Goal: Task Accomplishment & Management: Use online tool/utility

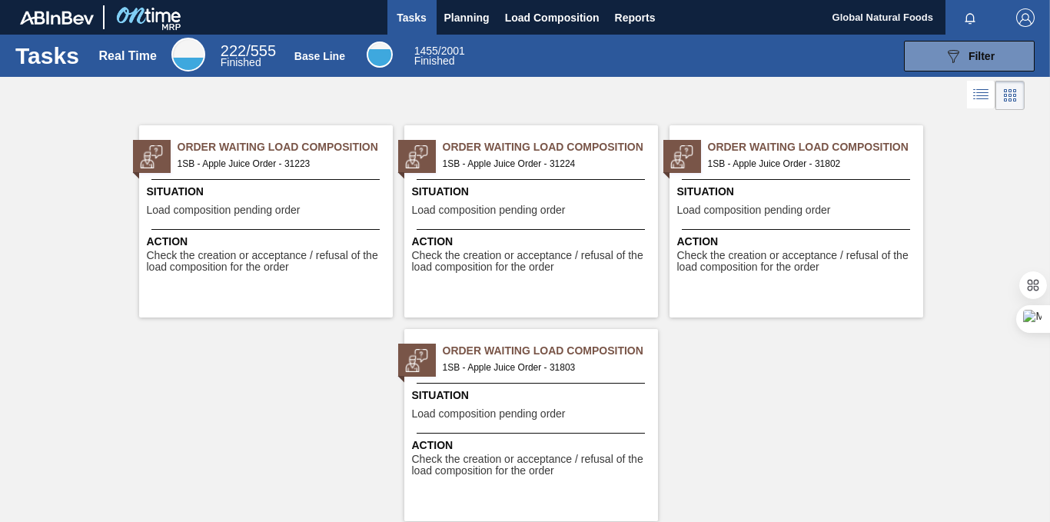
click at [254, 148] on span "Order Waiting Load Composition" at bounding box center [285, 147] width 215 height 16
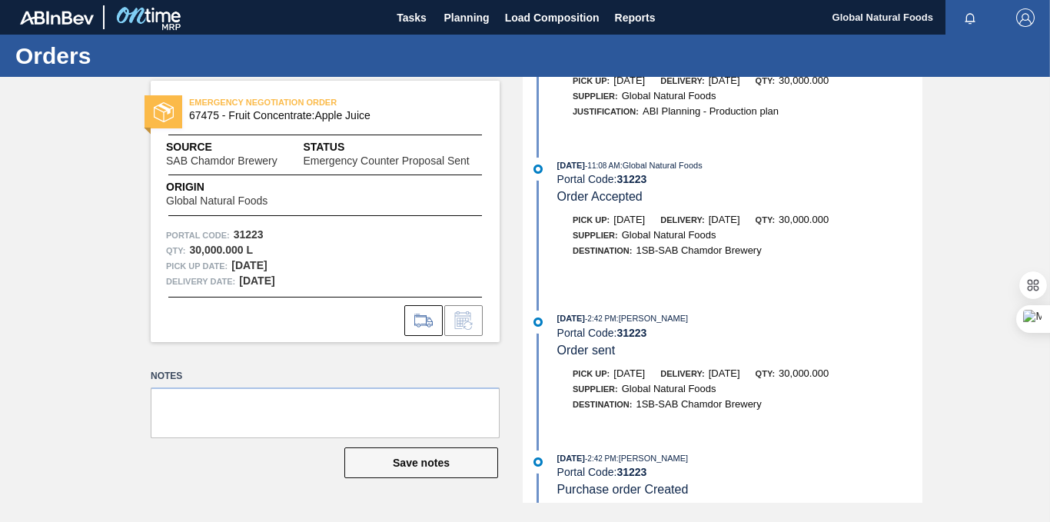
scroll to position [122, 0]
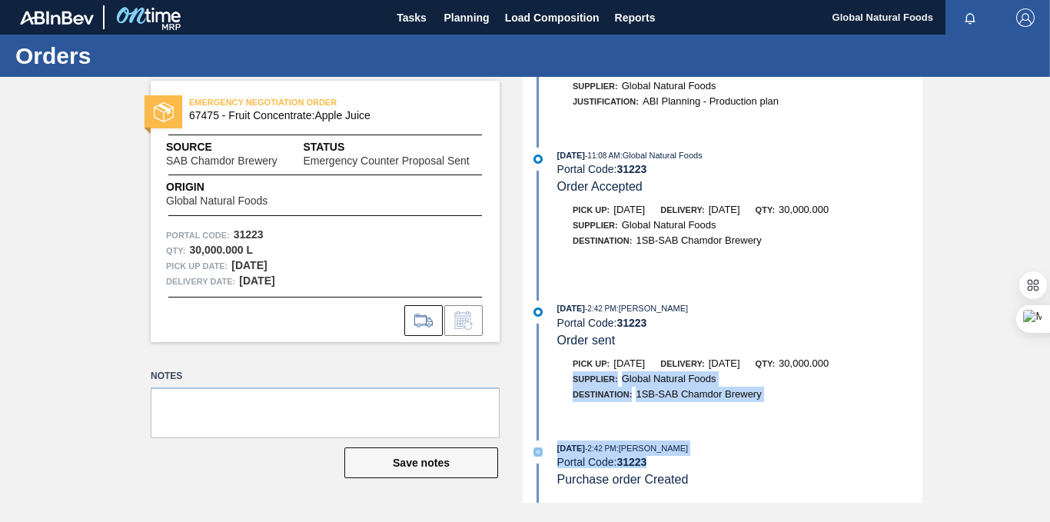
drag, startPoint x: 922, startPoint y: 470, endPoint x: 920, endPoint y: 354, distance: 116.1
click at [920, 354] on div "EMERGENCY NEGOTIATION ORDER 67475 - Fruit Concentrate:Apple Juice Source SAB Ch…" at bounding box center [525, 290] width 1050 height 426
click at [822, 436] on div "[DATE] 11:10 AM : Global Natural Foods Portal Code: 31223 Emergency Counter Pro…" at bounding box center [725, 290] width 396 height 426
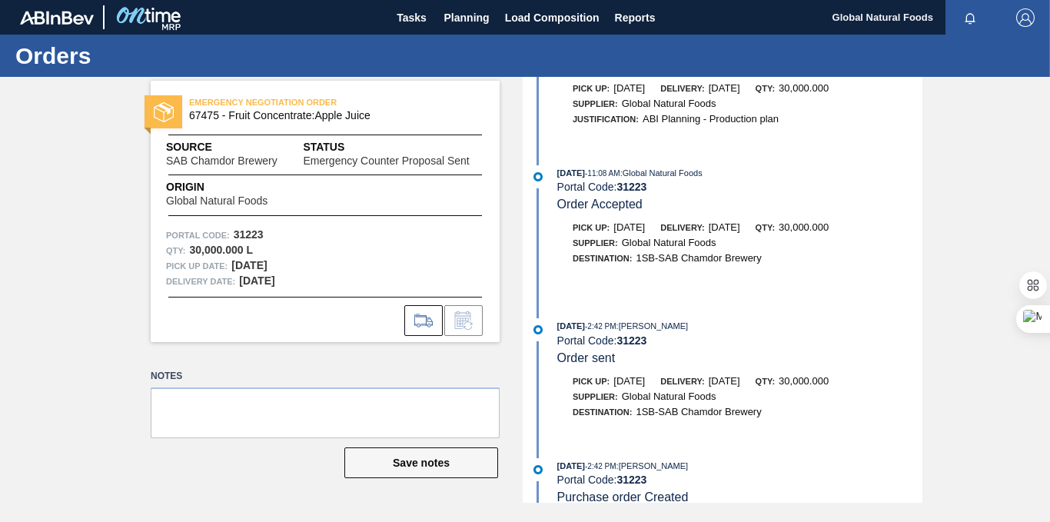
scroll to position [0, 0]
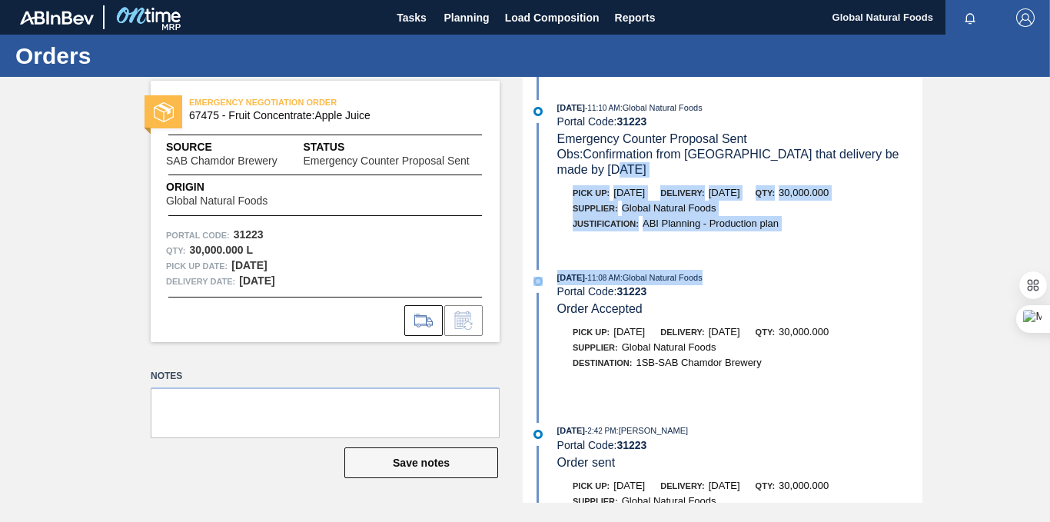
drag, startPoint x: 919, startPoint y: 172, endPoint x: 924, endPoint y: 255, distance: 83.1
click at [924, 255] on div "EMERGENCY NEGOTIATION ORDER 67475 - Fruit Concentrate:Apple Juice Source SAB Ch…" at bounding box center [525, 290] width 1050 height 426
click at [829, 256] on div "[DATE] 11:10 AM : Global Natural Foods Portal Code: 31223 Emergency Counter Pro…" at bounding box center [725, 290] width 396 height 426
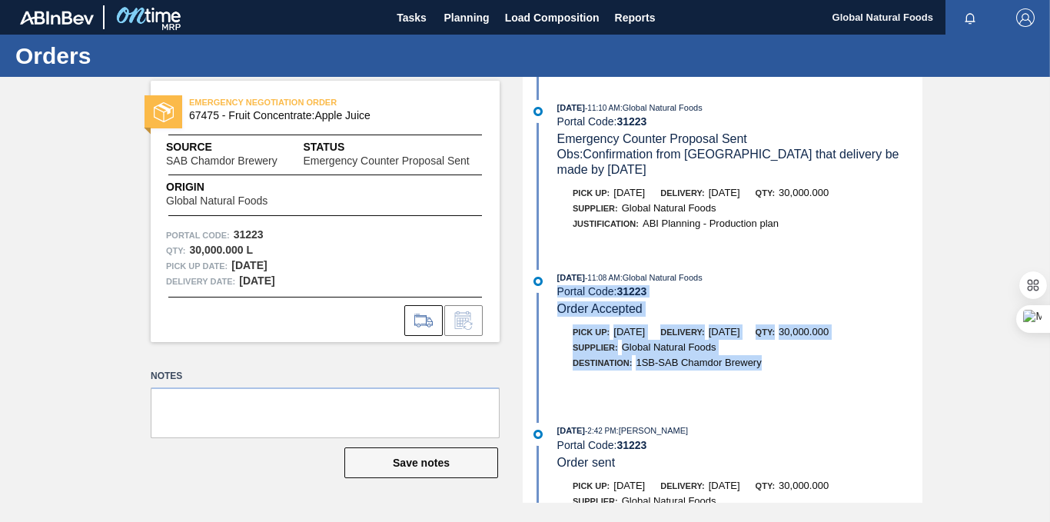
drag, startPoint x: 922, startPoint y: 284, endPoint x: 931, endPoint y: 374, distance: 89.6
click at [932, 374] on div "EMERGENCY NEGOTIATION ORDER 67475 - Fruit Concentrate:Apple Juice Source SAB Ch…" at bounding box center [525, 290] width 1050 height 426
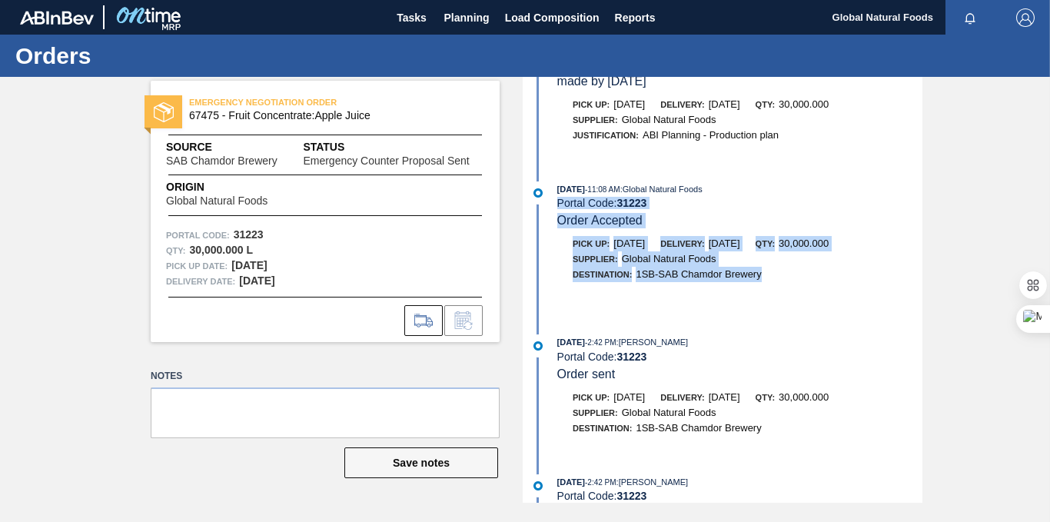
scroll to position [102, 0]
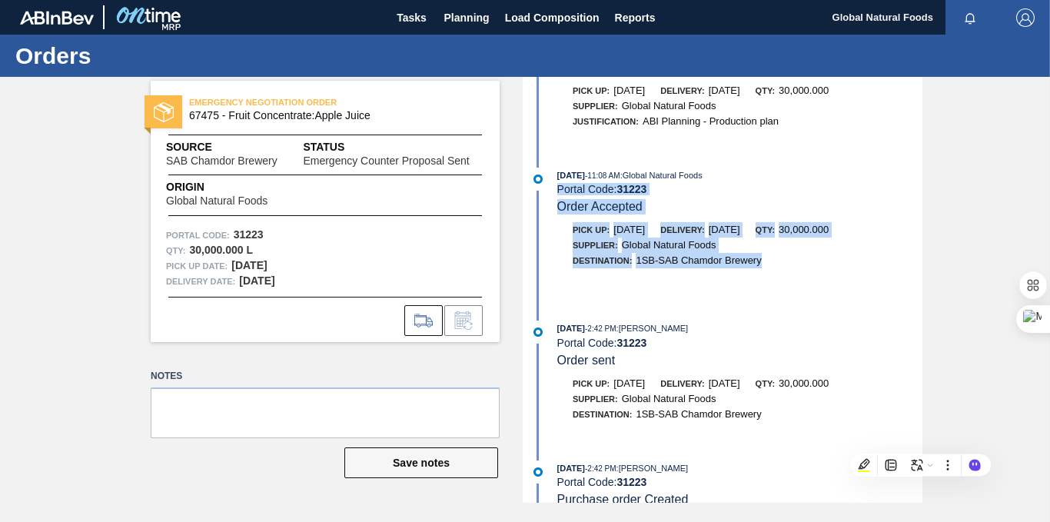
click at [879, 382] on div "Pick up: [DATE] Delivery: [DATE] Qty: 30,000.000" at bounding box center [739, 383] width 365 height 15
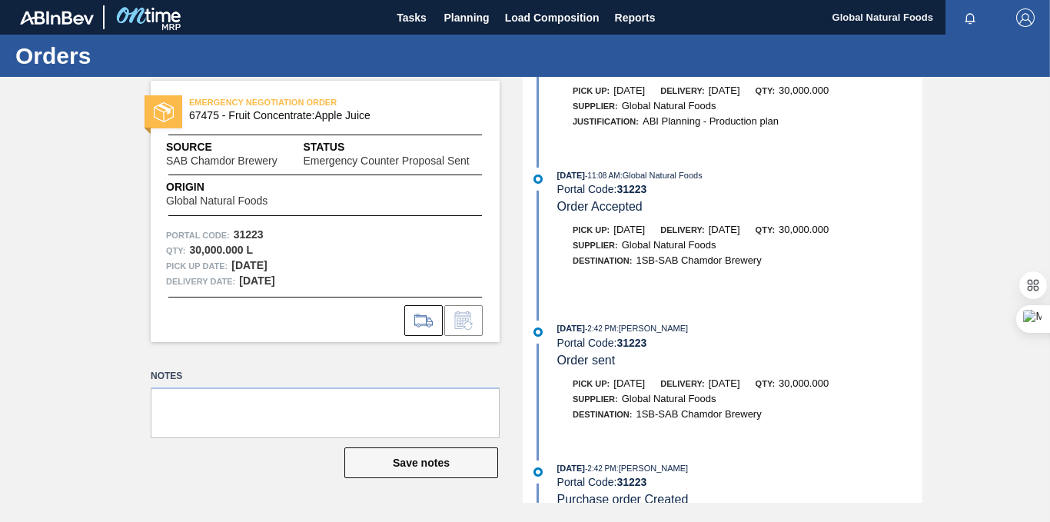
click at [879, 378] on div "Pick up: [DATE] Delivery: [DATE] Qty: 30,000.000" at bounding box center [739, 383] width 365 height 15
click at [879, 377] on div "Pick up: [DATE] Delivery: [DATE] Qty: 30,000.000" at bounding box center [739, 383] width 365 height 15
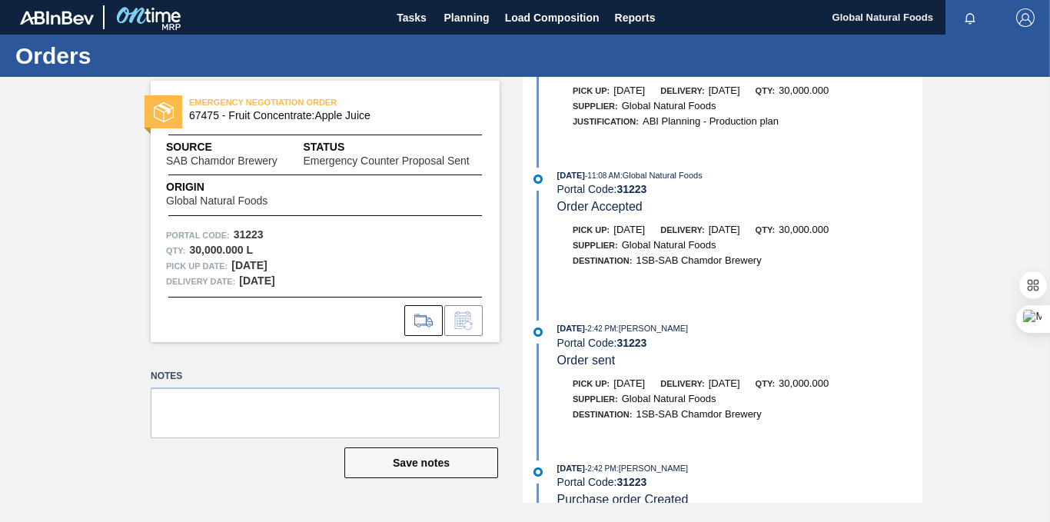
scroll to position [122, 0]
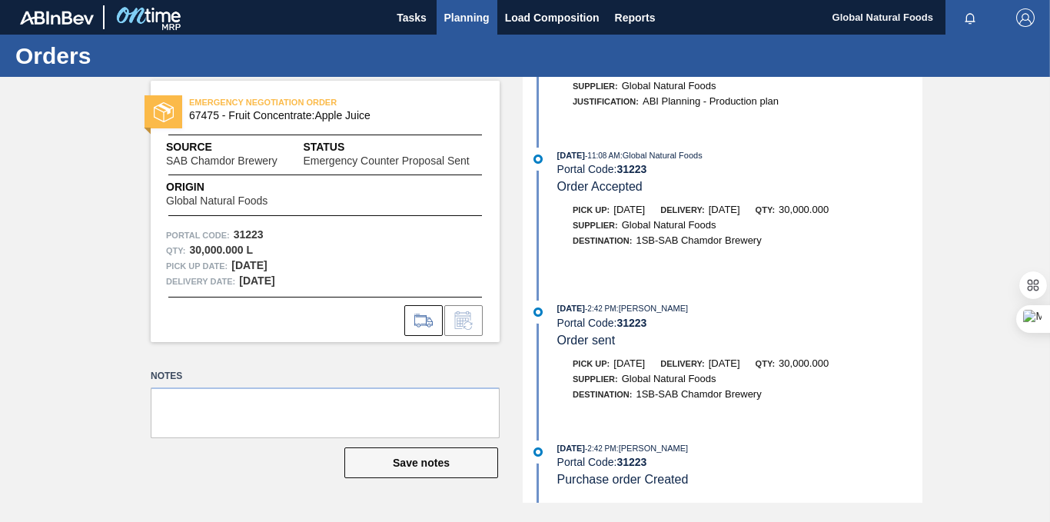
click at [470, 16] on span "Planning" at bounding box center [466, 17] width 45 height 18
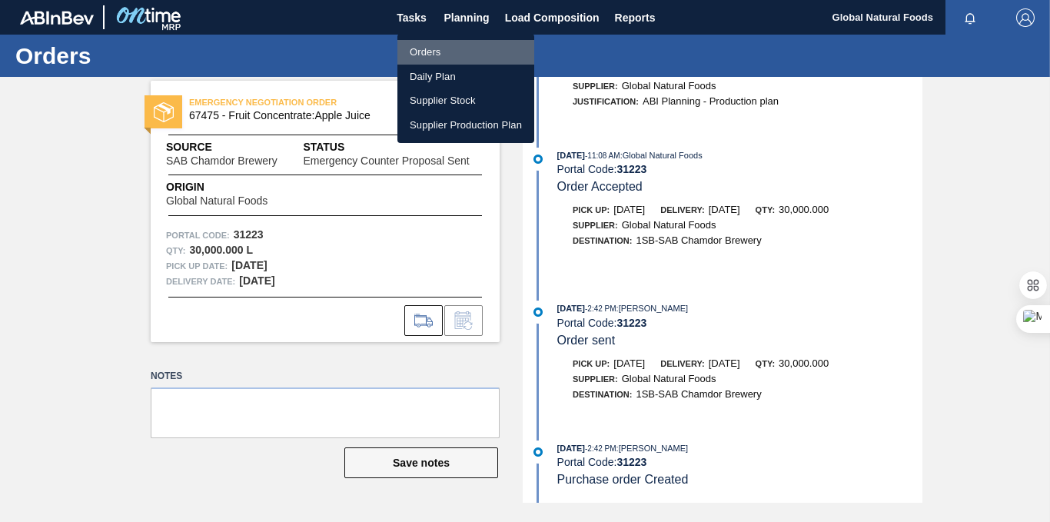
click at [420, 52] on li "Orders" at bounding box center [465, 52] width 137 height 25
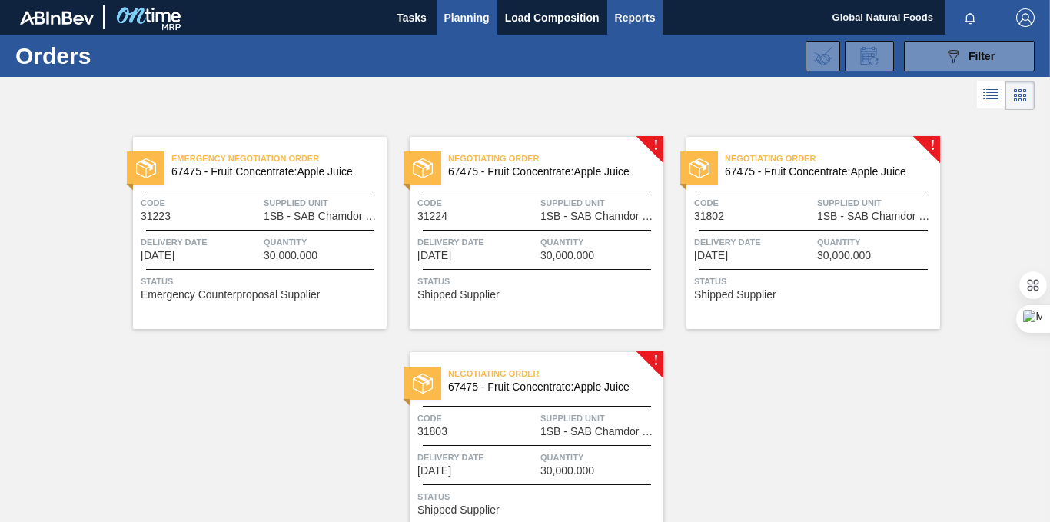
click at [625, 18] on span "Reports" at bounding box center [635, 17] width 41 height 18
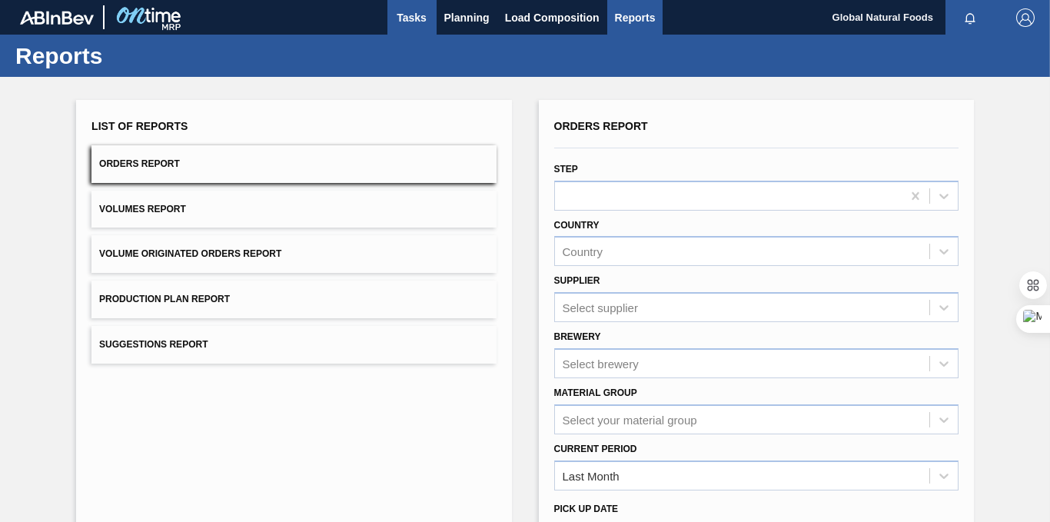
click at [411, 17] on span "Tasks" at bounding box center [412, 17] width 34 height 18
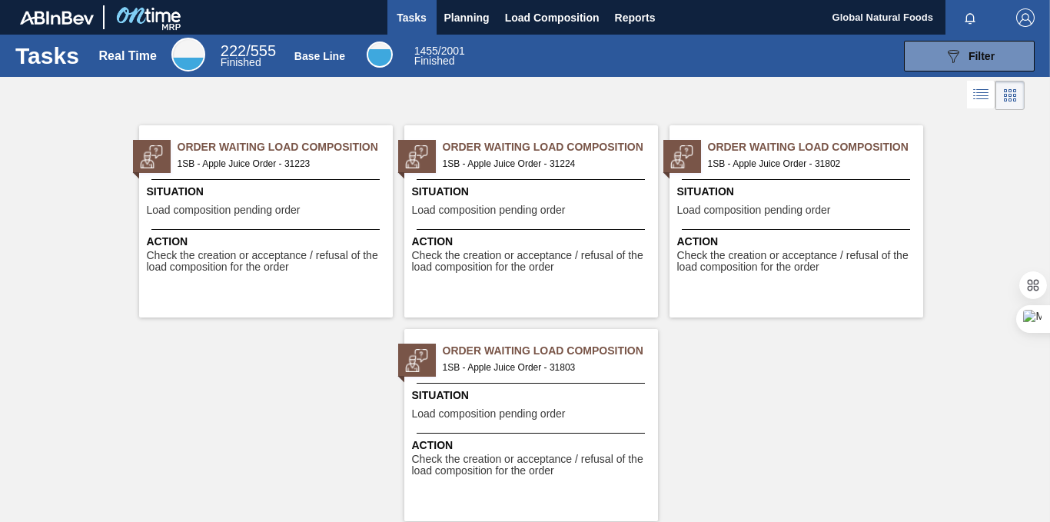
click at [230, 145] on span "Order Waiting Load Composition" at bounding box center [285, 147] width 215 height 16
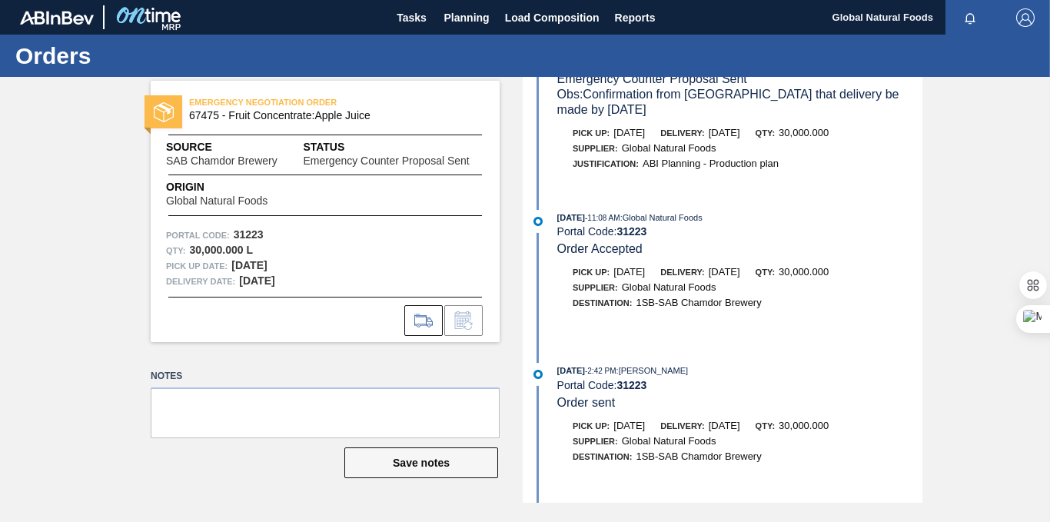
scroll to position [71, 0]
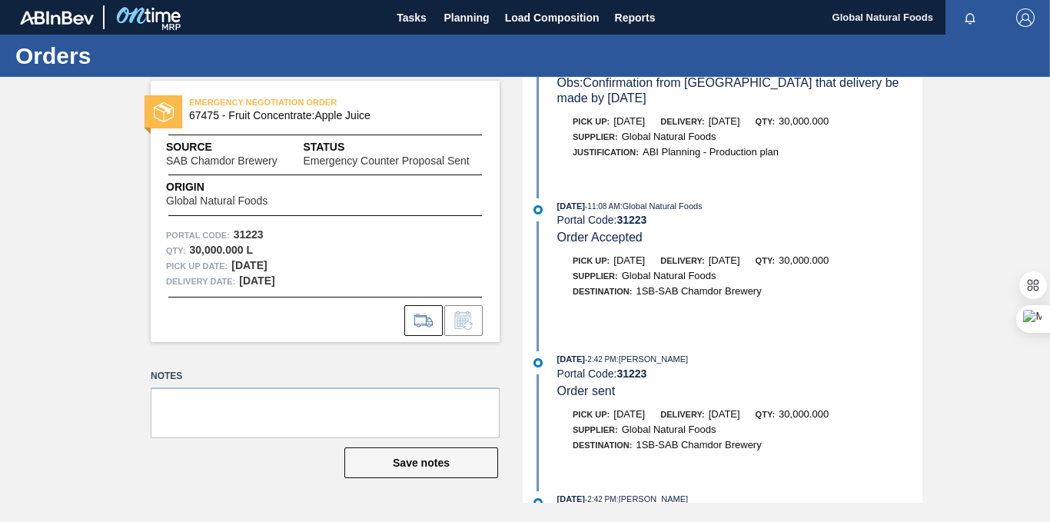
click at [637, 422] on div "Supplier: Global Natural Foods" at bounding box center [645, 429] width 144 height 15
click at [639, 422] on div "Supplier: Global Natural Foods" at bounding box center [645, 429] width 144 height 15
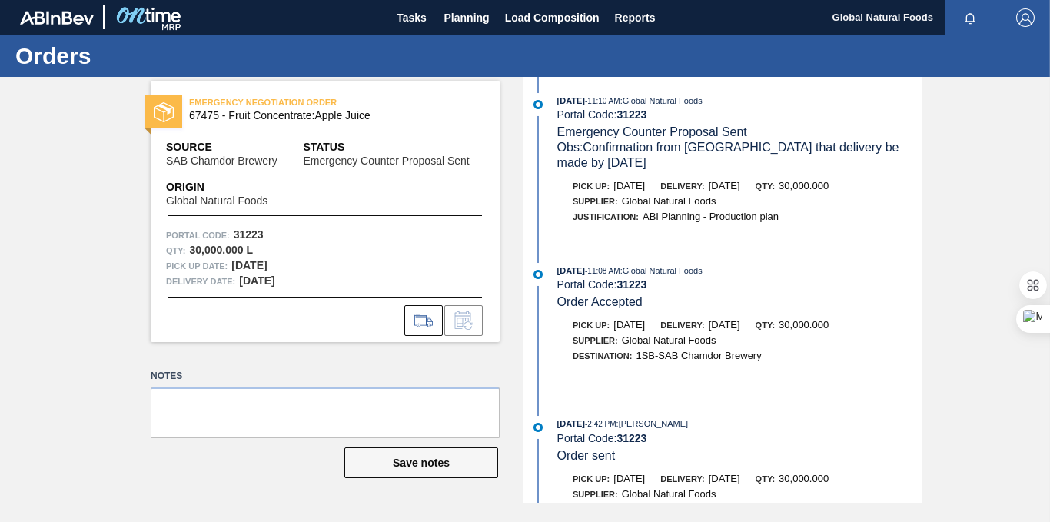
scroll to position [0, 0]
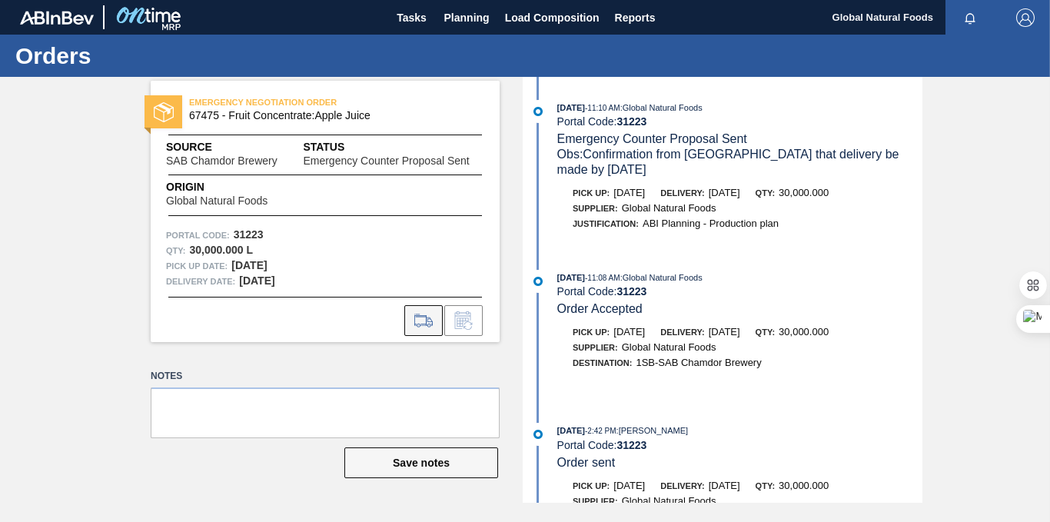
click at [430, 324] on icon at bounding box center [423, 320] width 25 height 18
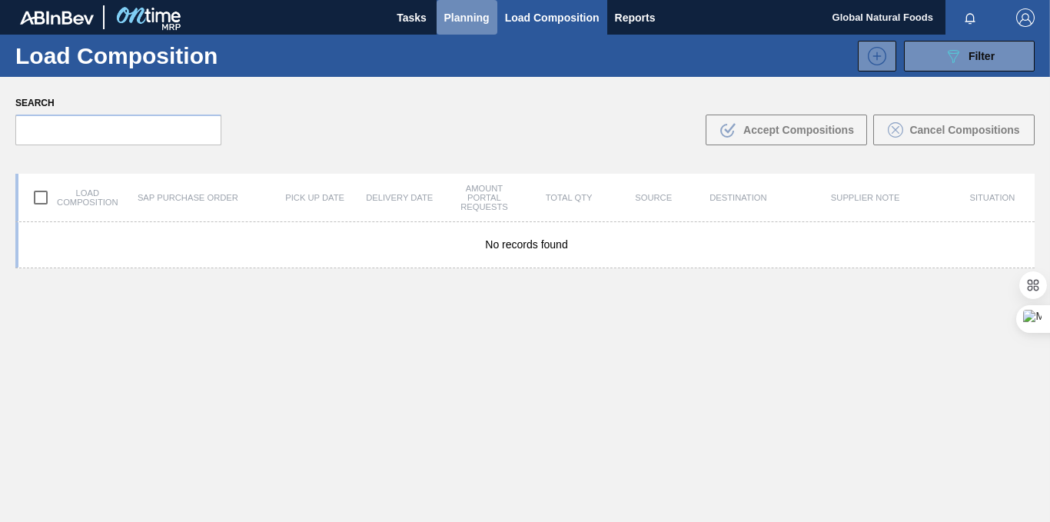
click at [455, 18] on span "Planning" at bounding box center [466, 17] width 45 height 18
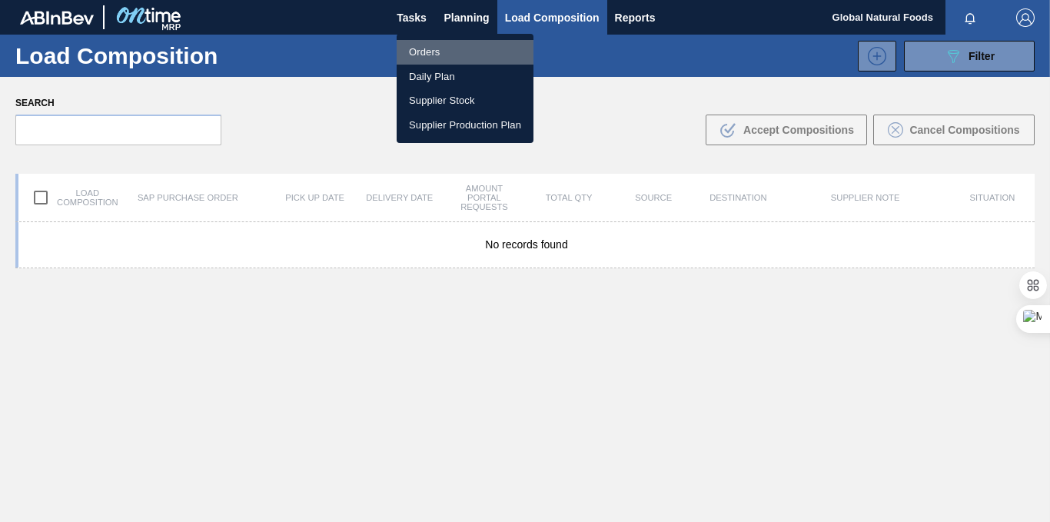
click at [421, 49] on li "Orders" at bounding box center [465, 52] width 137 height 25
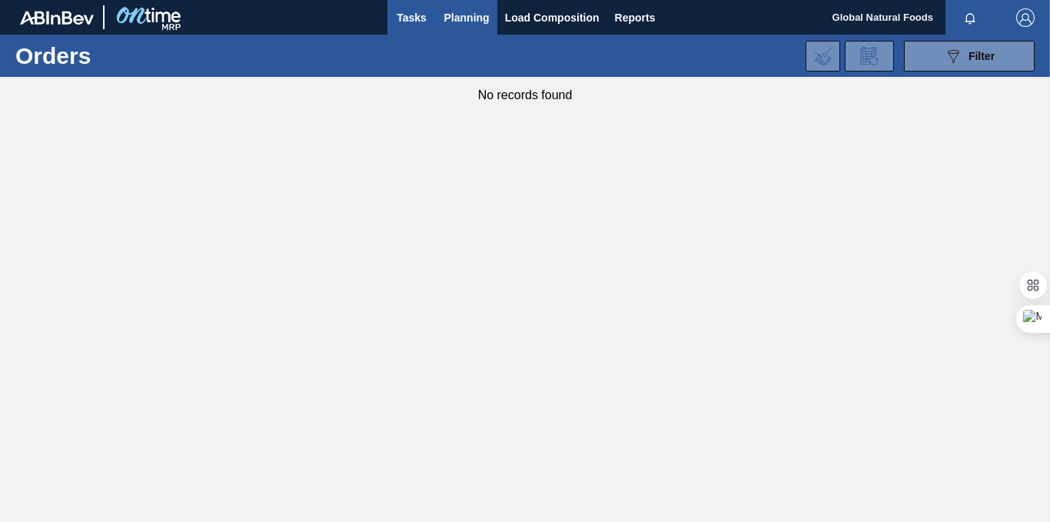
click at [410, 18] on span "Tasks" at bounding box center [412, 17] width 34 height 18
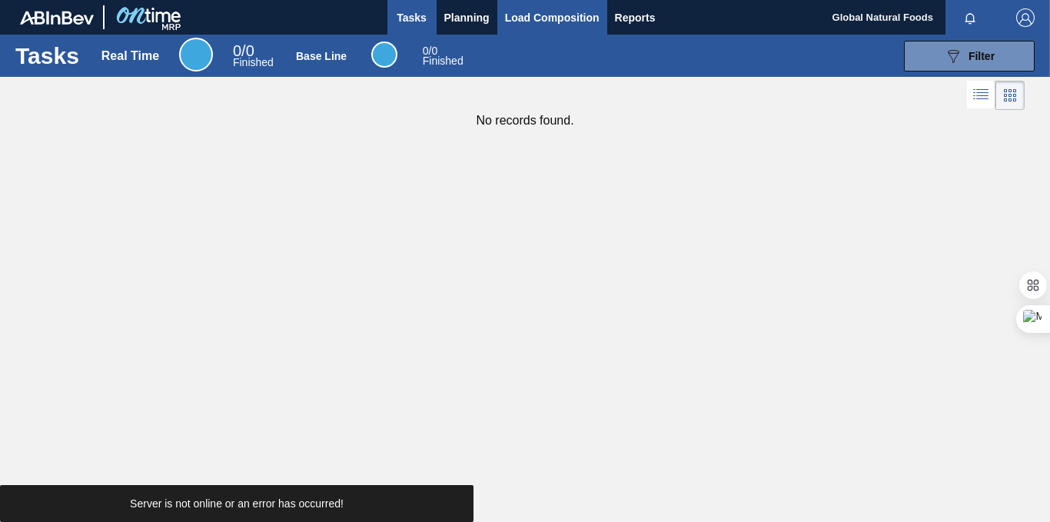
click at [546, 10] on span "Load Composition" at bounding box center [552, 17] width 95 height 18
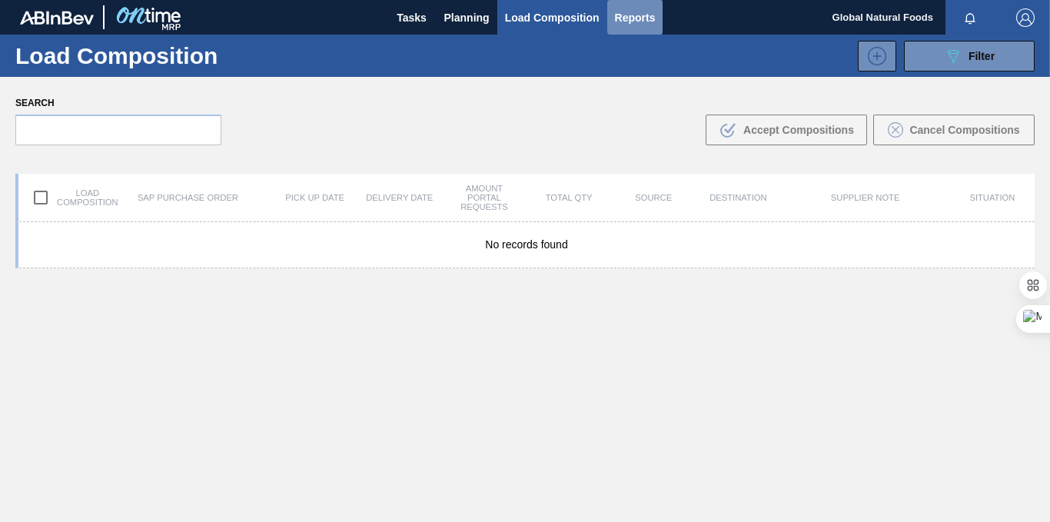
click at [640, 20] on span "Reports" at bounding box center [635, 17] width 41 height 18
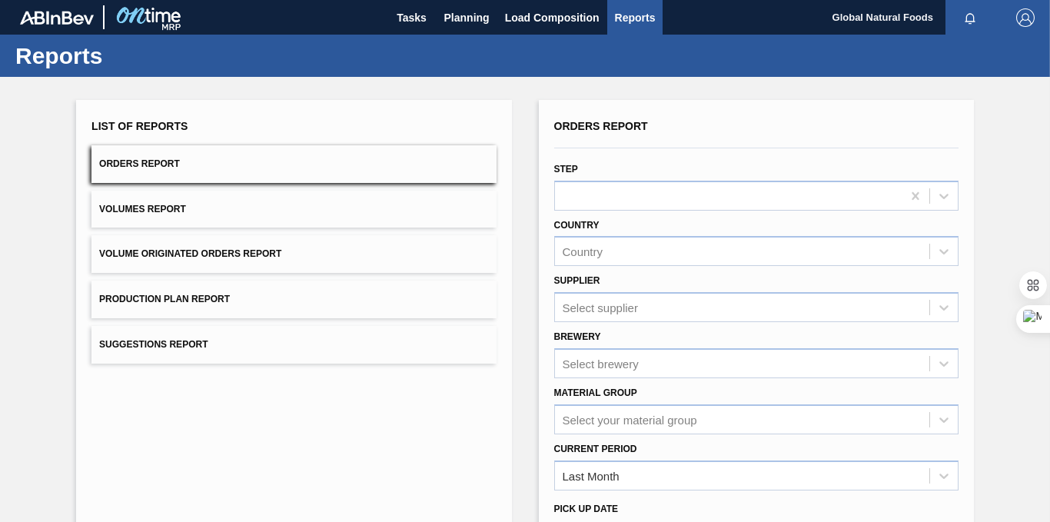
click at [145, 171] on button "Orders Report" at bounding box center [293, 164] width 404 height 38
click at [411, 12] on span "Tasks" at bounding box center [412, 17] width 34 height 18
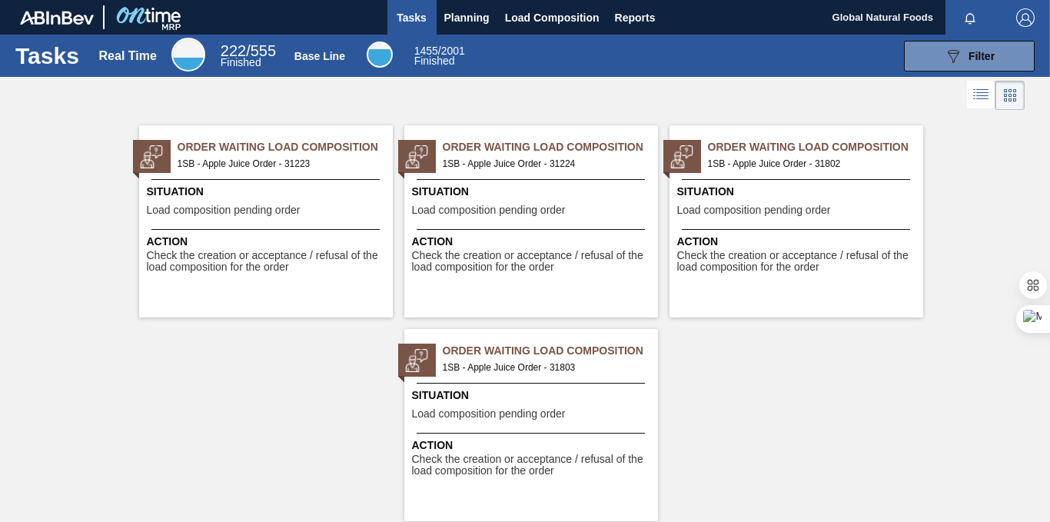
click at [224, 258] on span "Check the creation or acceptance / refusal of the load composition for the order" at bounding box center [268, 262] width 242 height 24
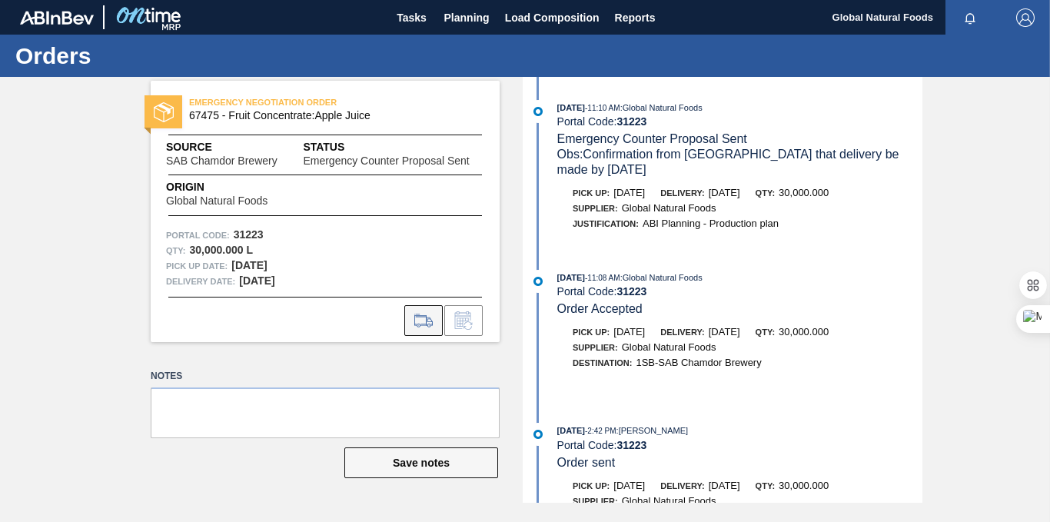
click at [426, 323] on icon at bounding box center [423, 320] width 25 height 18
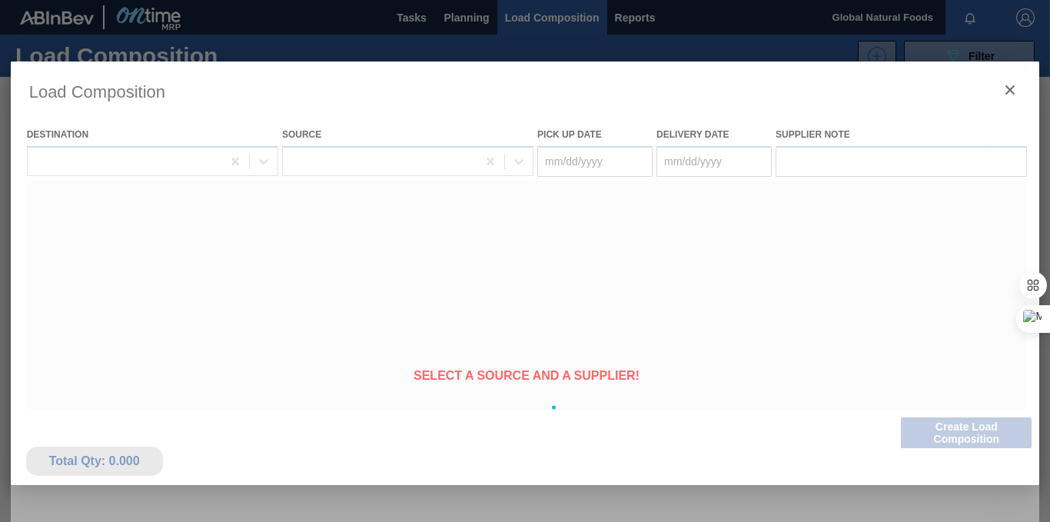
type Date "[DATE]"
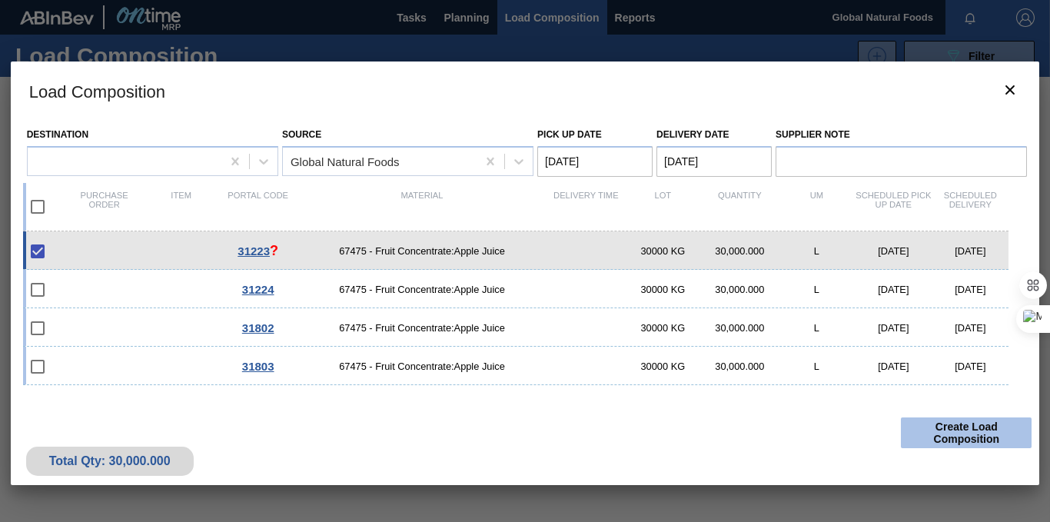
click at [942, 425] on button "Create Load Composition" at bounding box center [966, 432] width 131 height 31
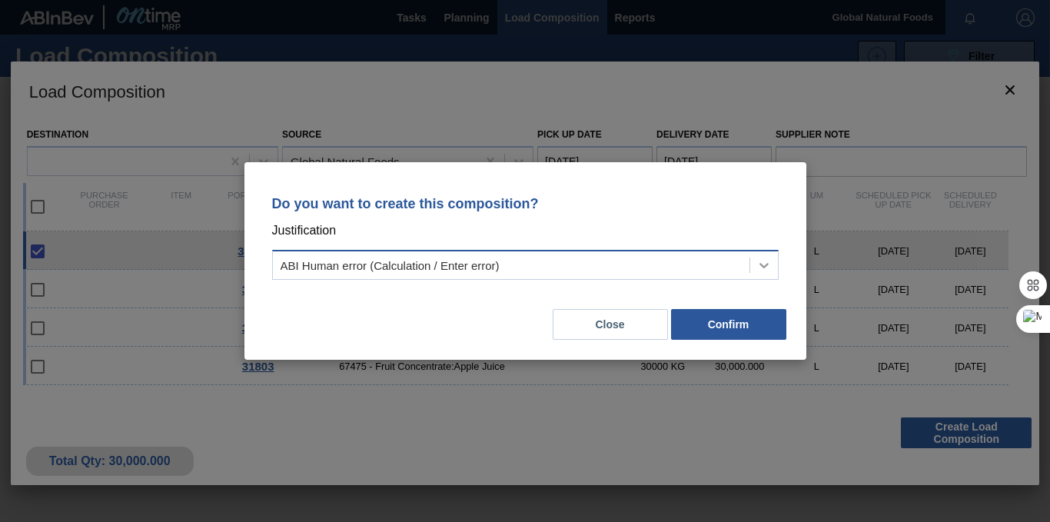
click at [764, 267] on icon at bounding box center [763, 265] width 9 height 5
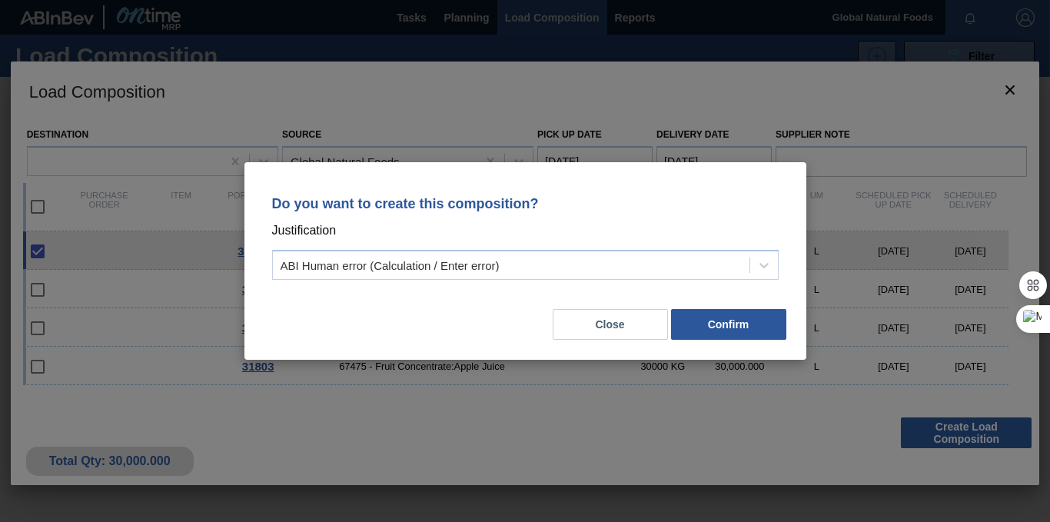
click at [753, 231] on p "Justification" at bounding box center [525, 231] width 507 height 20
click at [610, 324] on button "Close" at bounding box center [610, 324] width 115 height 31
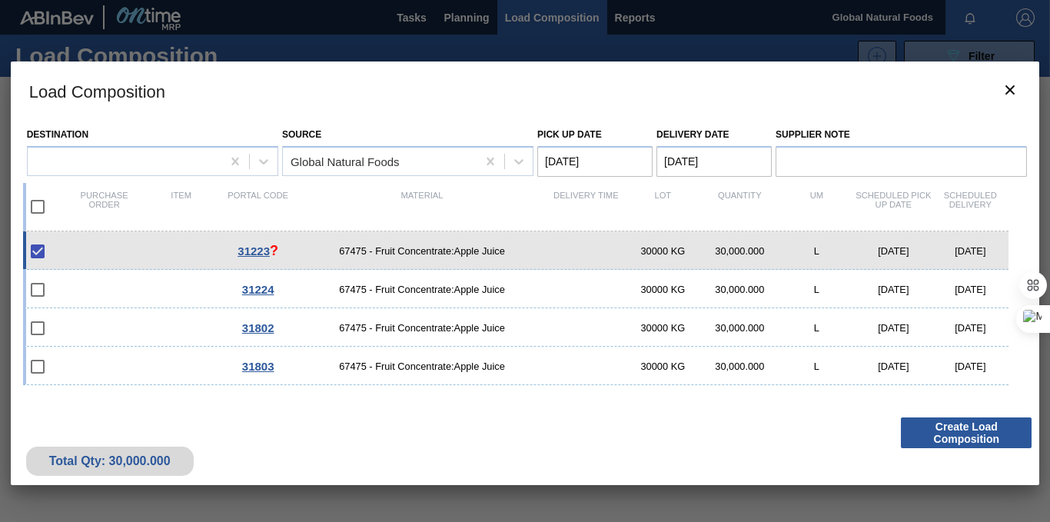
click at [37, 255] on input "checkbox" at bounding box center [38, 251] width 32 height 32
checkbox input "true"
